Goal: Find specific page/section: Find specific page/section

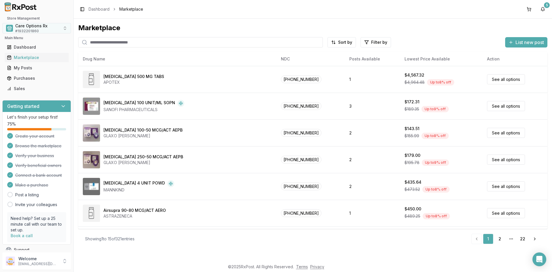
click at [30, 26] on span "Care Options Rx" at bounding box center [31, 26] width 32 height 6
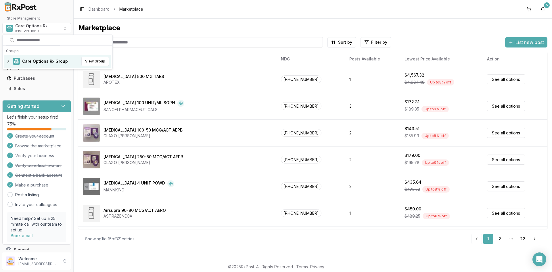
click at [30, 61] on span "Care Options Rx Group" at bounding box center [45, 61] width 46 height 6
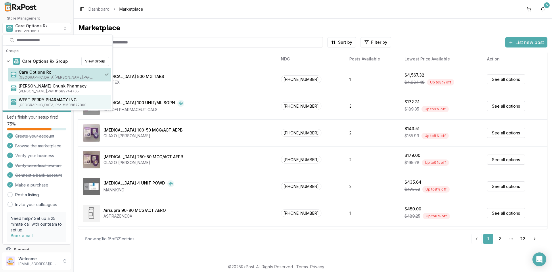
click at [32, 100] on span "WEST PERRY PHARMACY INC" at bounding box center [64, 100] width 90 height 6
click at [42, 102] on span "WEST PERRY PHARMACY INC" at bounding box center [64, 100] width 90 height 6
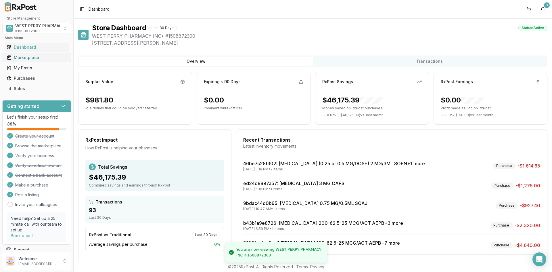
click at [27, 57] on div "Marketplace" at bounding box center [37, 58] width 60 height 6
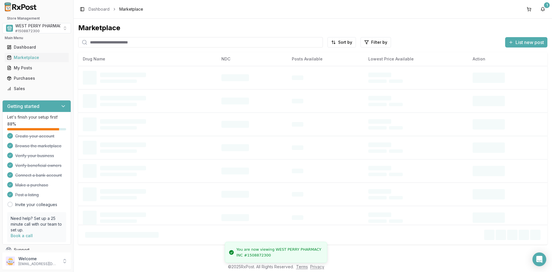
click at [103, 42] on input "search" at bounding box center [200, 42] width 245 height 10
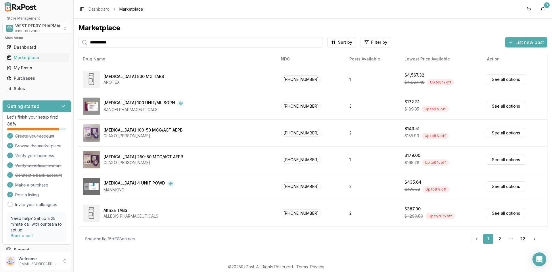
type input "**********"
